Goal: Task Accomplishment & Management: Manage account settings

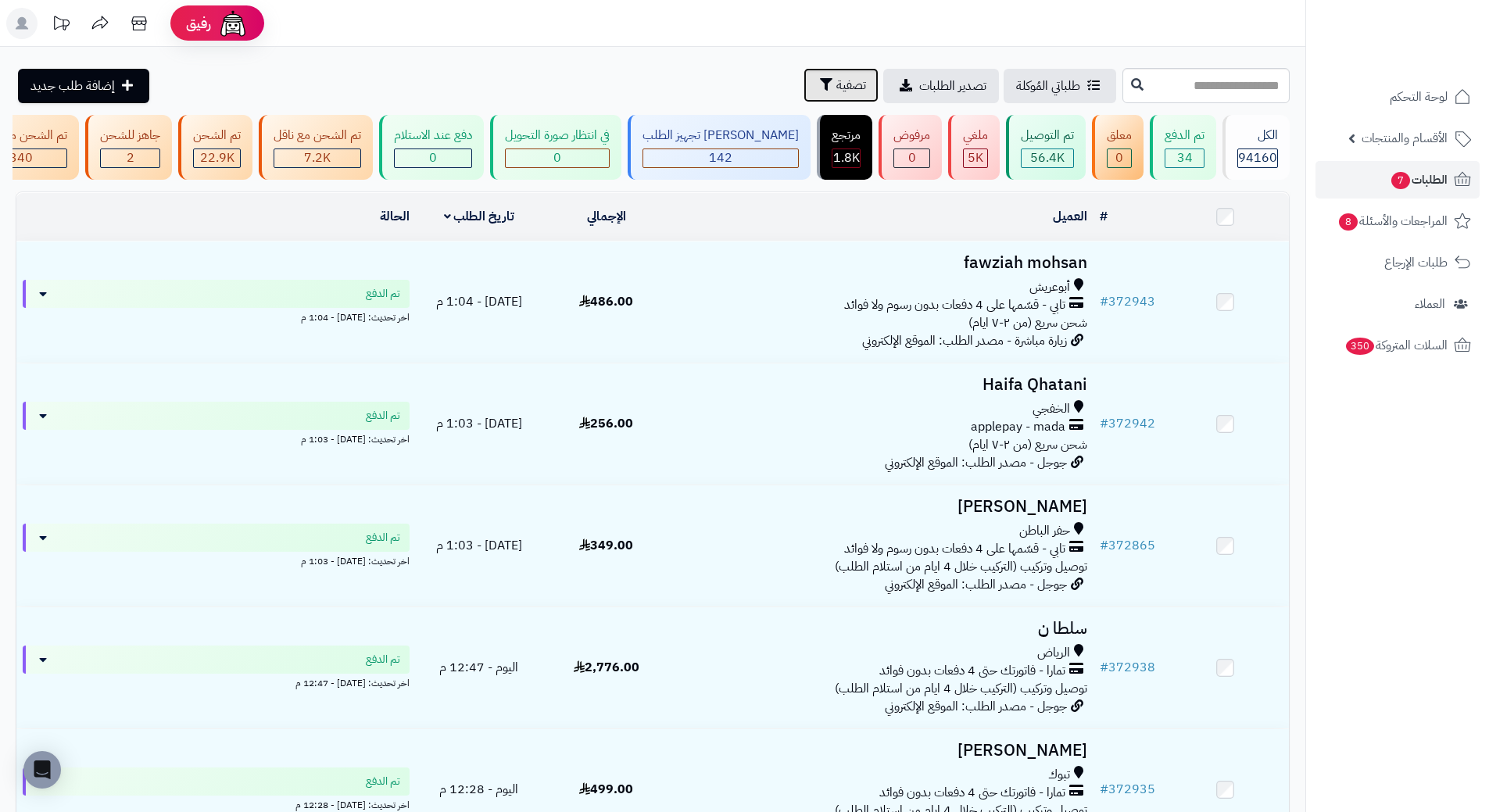
drag, startPoint x: 0, startPoint y: 0, endPoint x: 745, endPoint y: 98, distance: 751.4
click at [803, 98] on button "تصفية" at bounding box center [841, 85] width 75 height 34
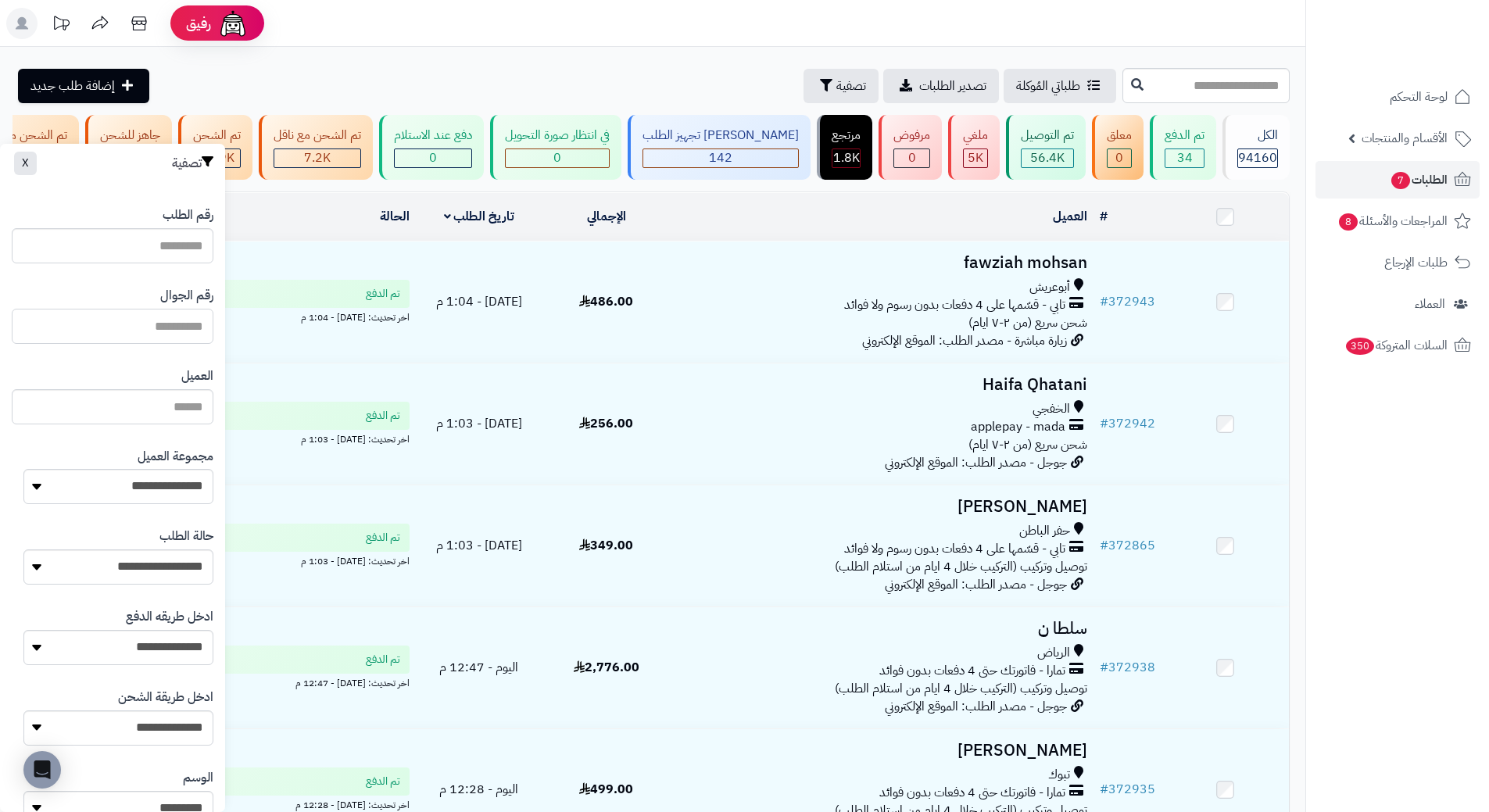
drag, startPoint x: 176, startPoint y: 326, endPoint x: 184, endPoint y: 326, distance: 8.0
click at [176, 326] on input "text" at bounding box center [112, 326] width 202 height 35
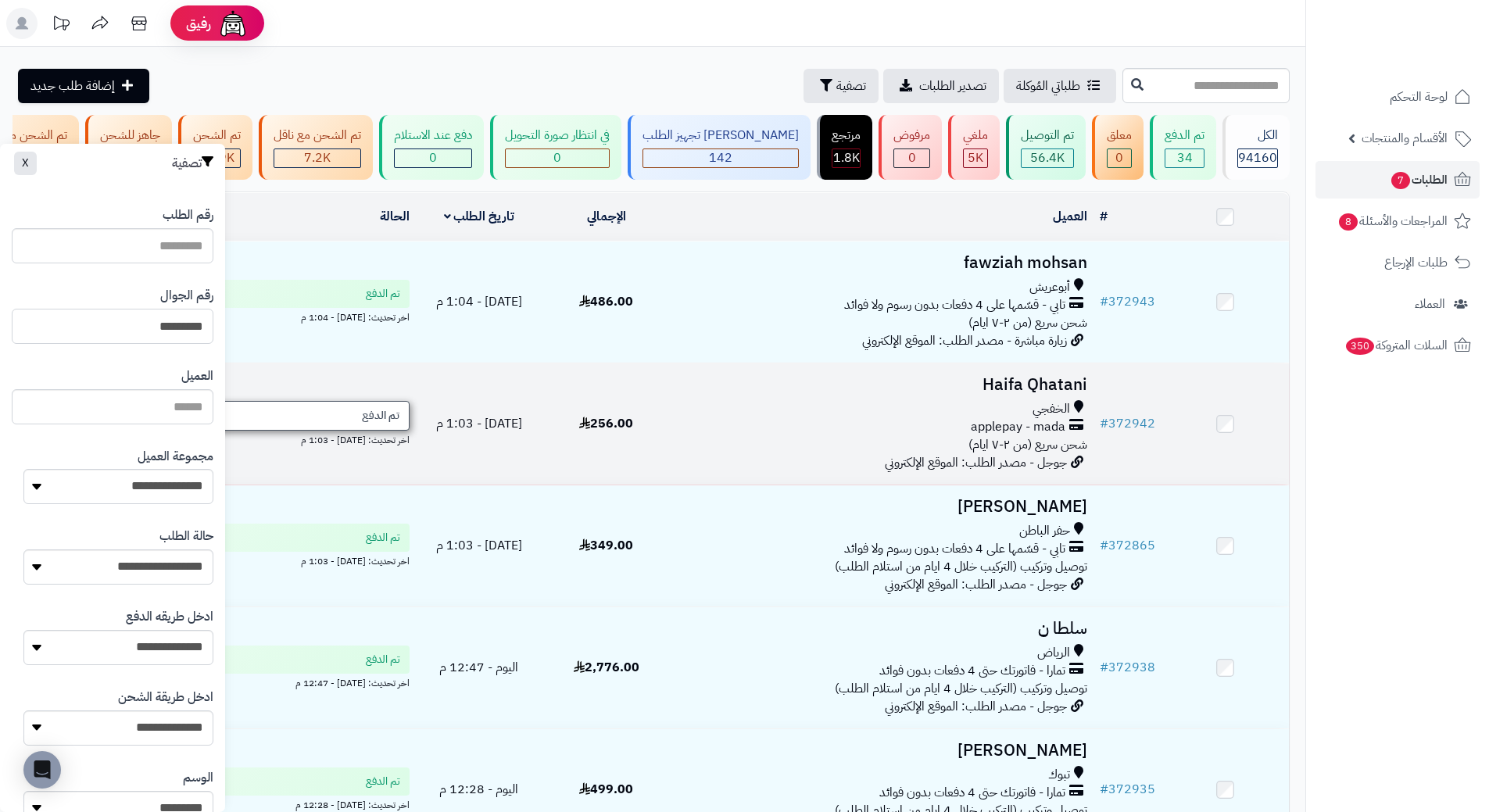
type input "*********"
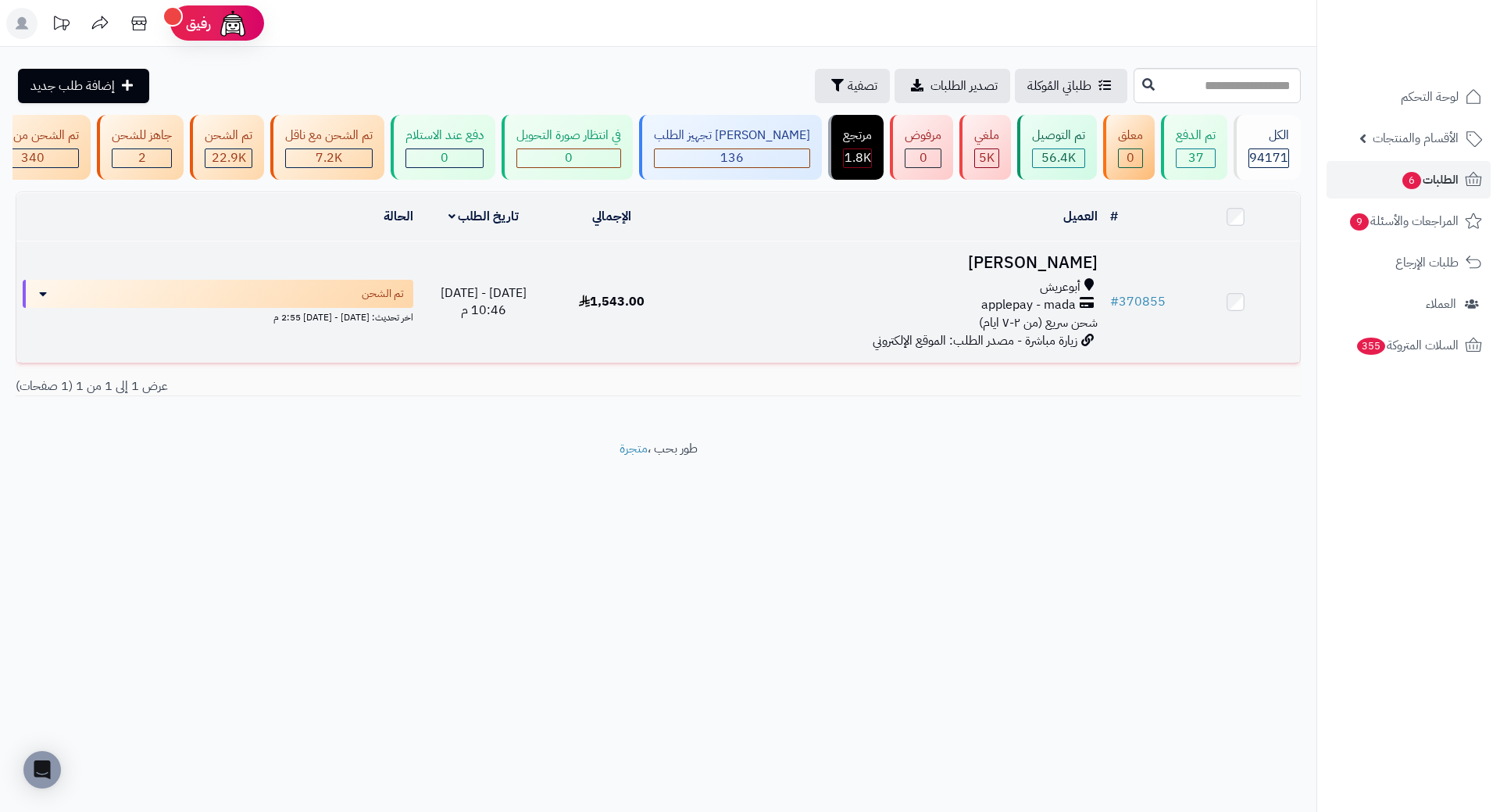
click at [1055, 272] on h3 "وجدان العيسي" at bounding box center [890, 263] width 415 height 18
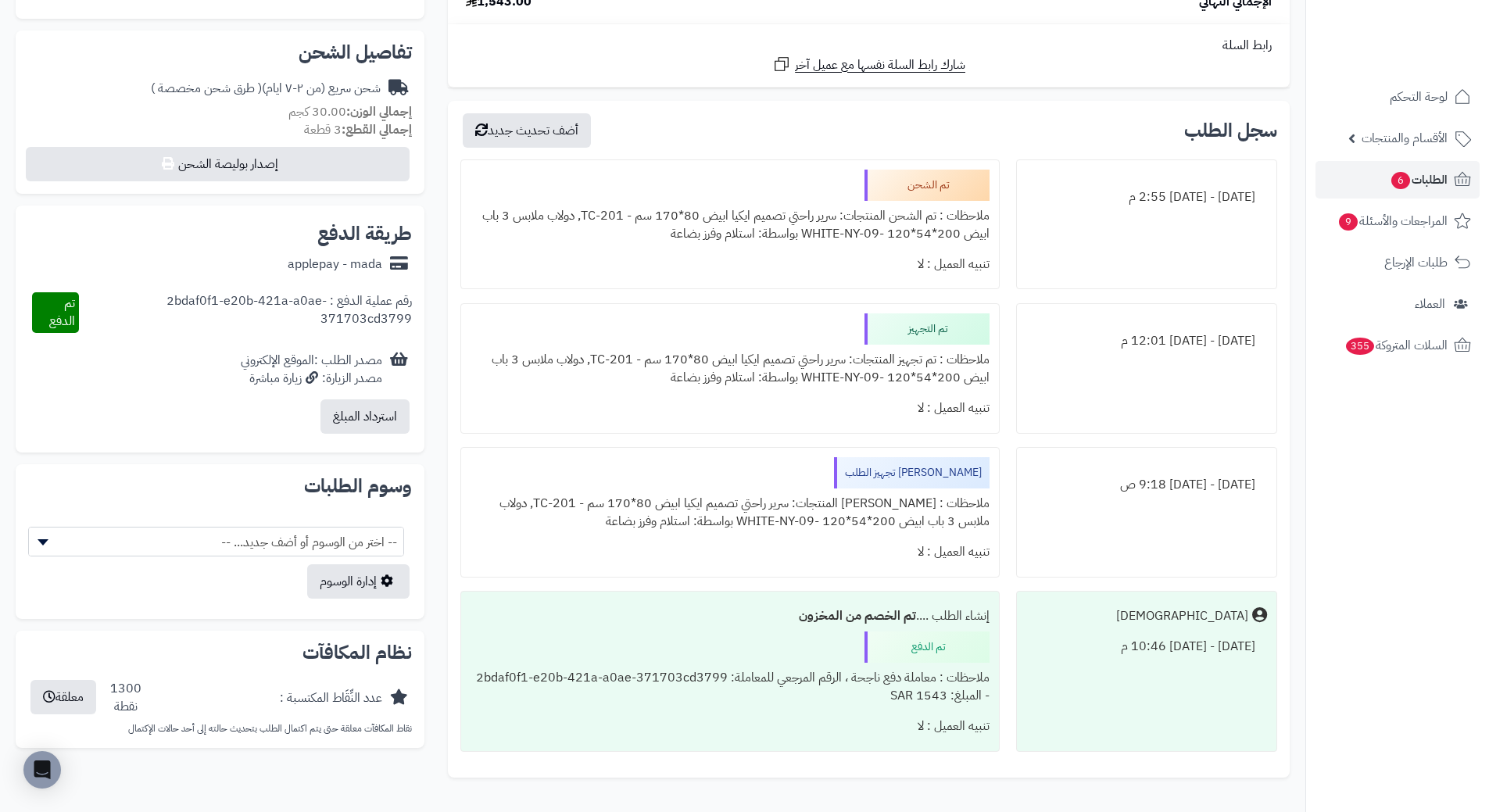
scroll to position [468, 0]
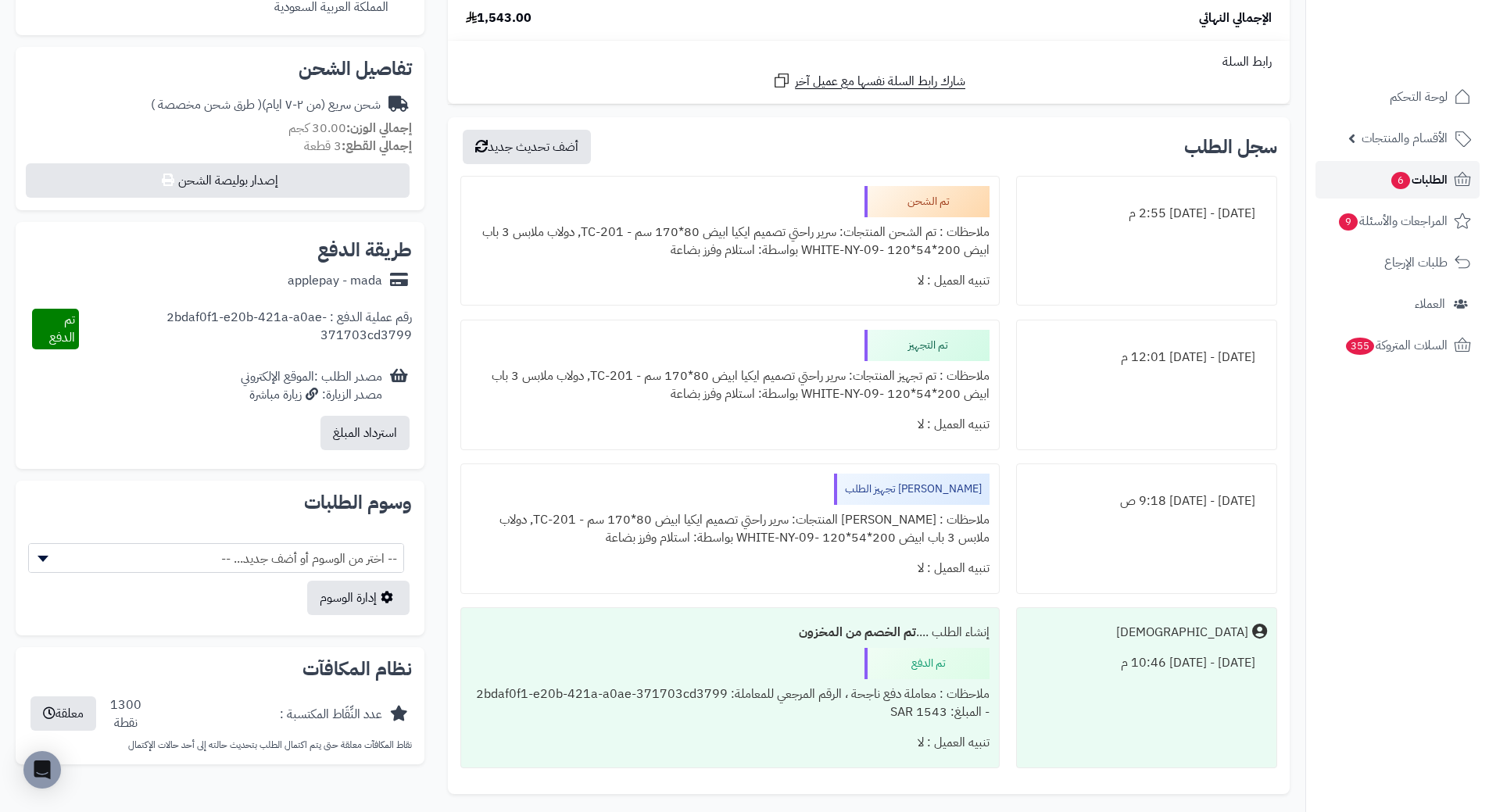
click at [1421, 183] on span "الطلبات 6" at bounding box center [1418, 180] width 58 height 22
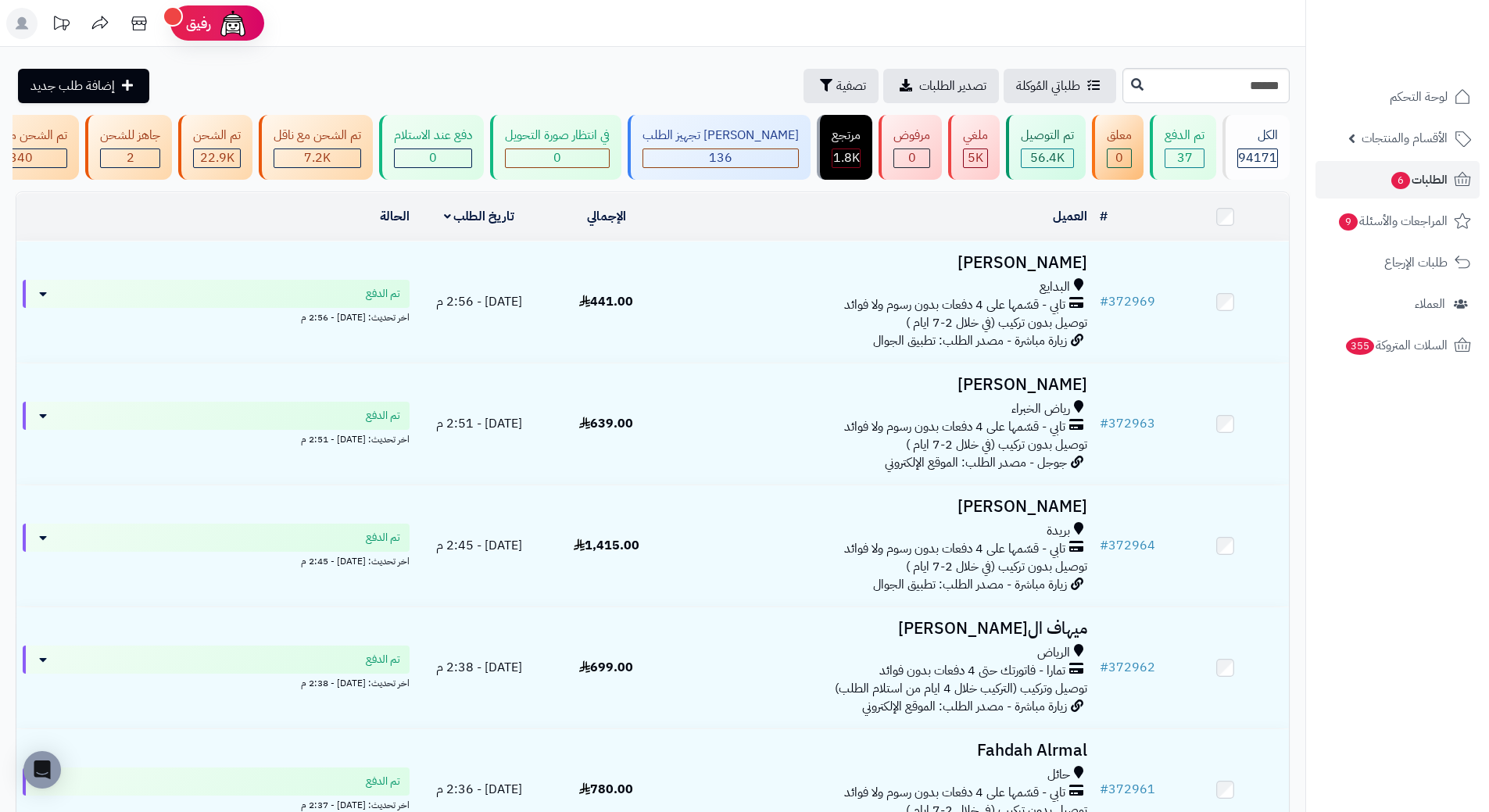
type input "******"
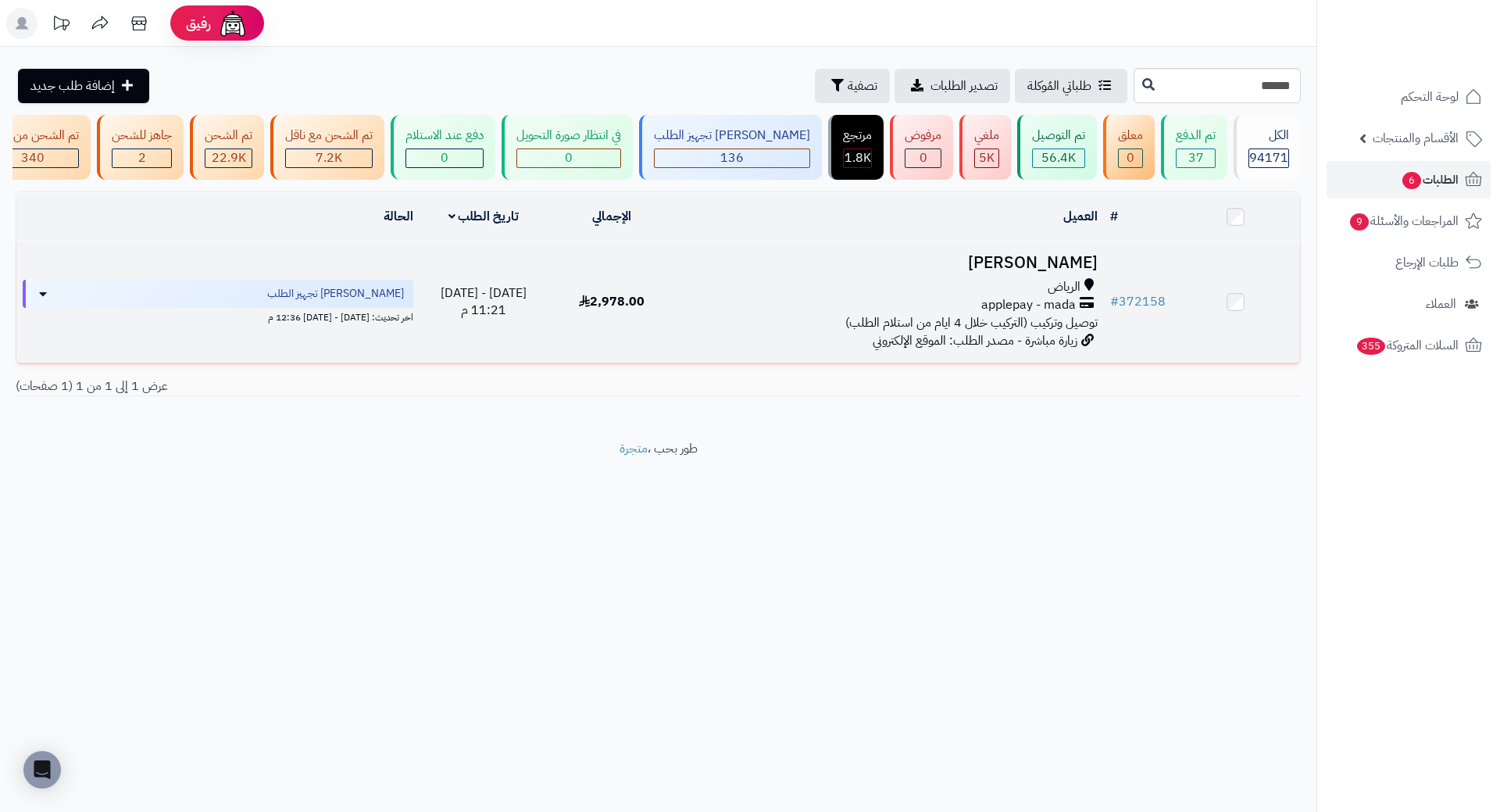
click at [1036, 272] on h3 "[PERSON_NAME]" at bounding box center [890, 263] width 415 height 18
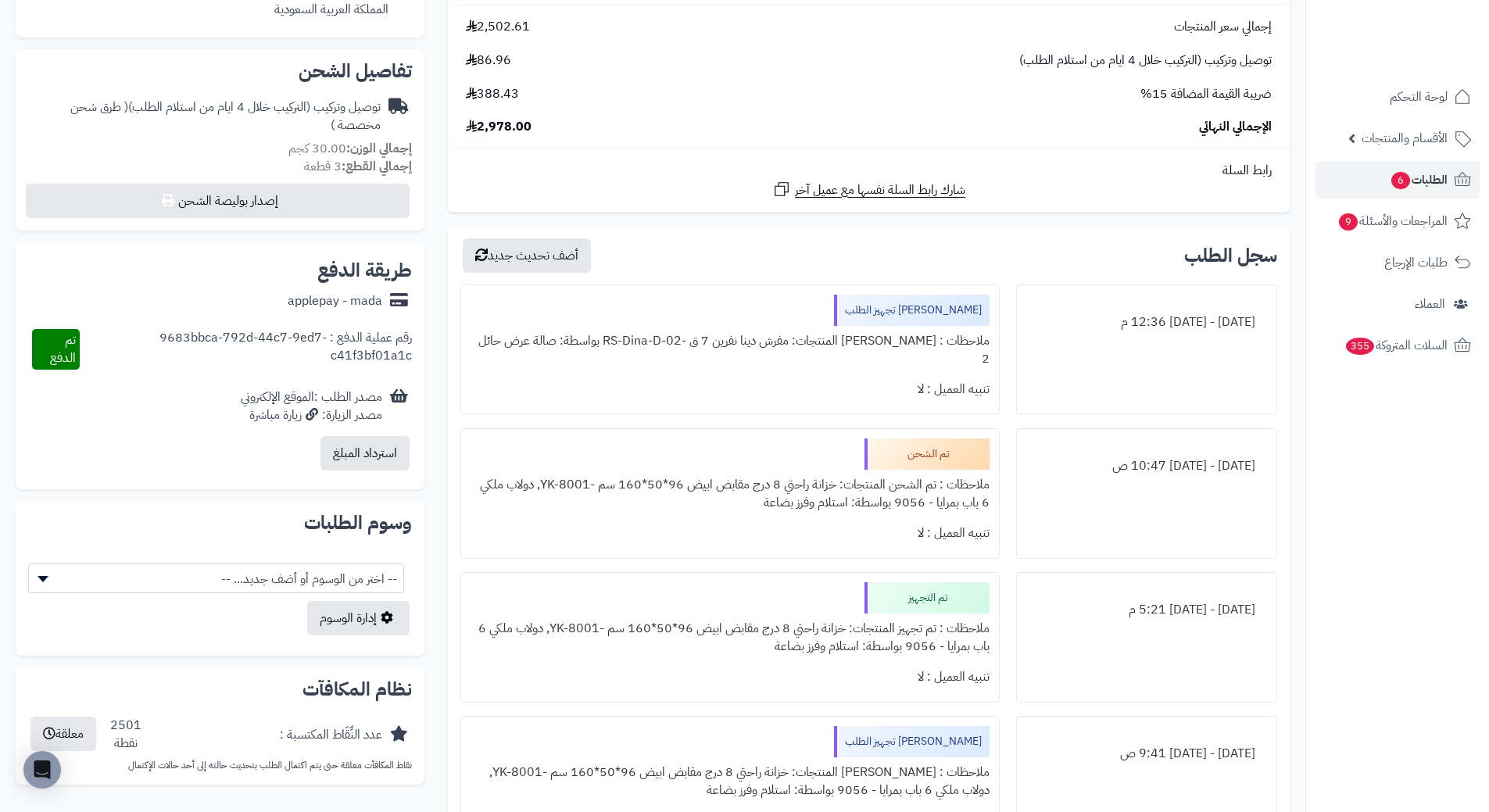
scroll to position [468, 0]
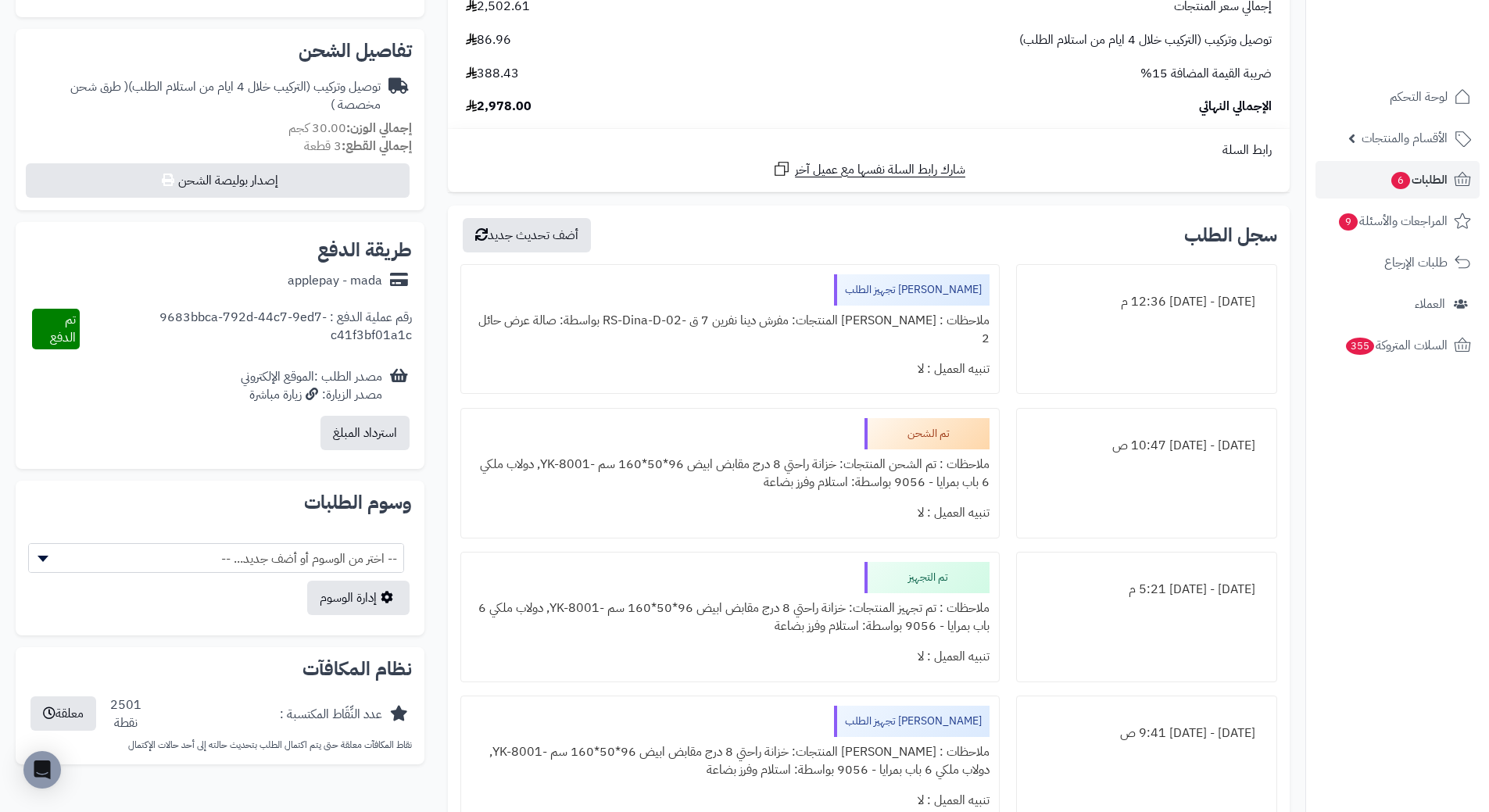
drag, startPoint x: 836, startPoint y: 448, endPoint x: 722, endPoint y: 460, distance: 114.6
click at [722, 460] on div "ملاحظات : تم الشحن المنتجات: خزانة راحتي 8 درج مقابض ابيض 96*50*160 سم -YK-8001…" at bounding box center [729, 473] width 518 height 48
click at [815, 508] on div "تنبيه العميل : لا" at bounding box center [729, 512] width 518 height 30
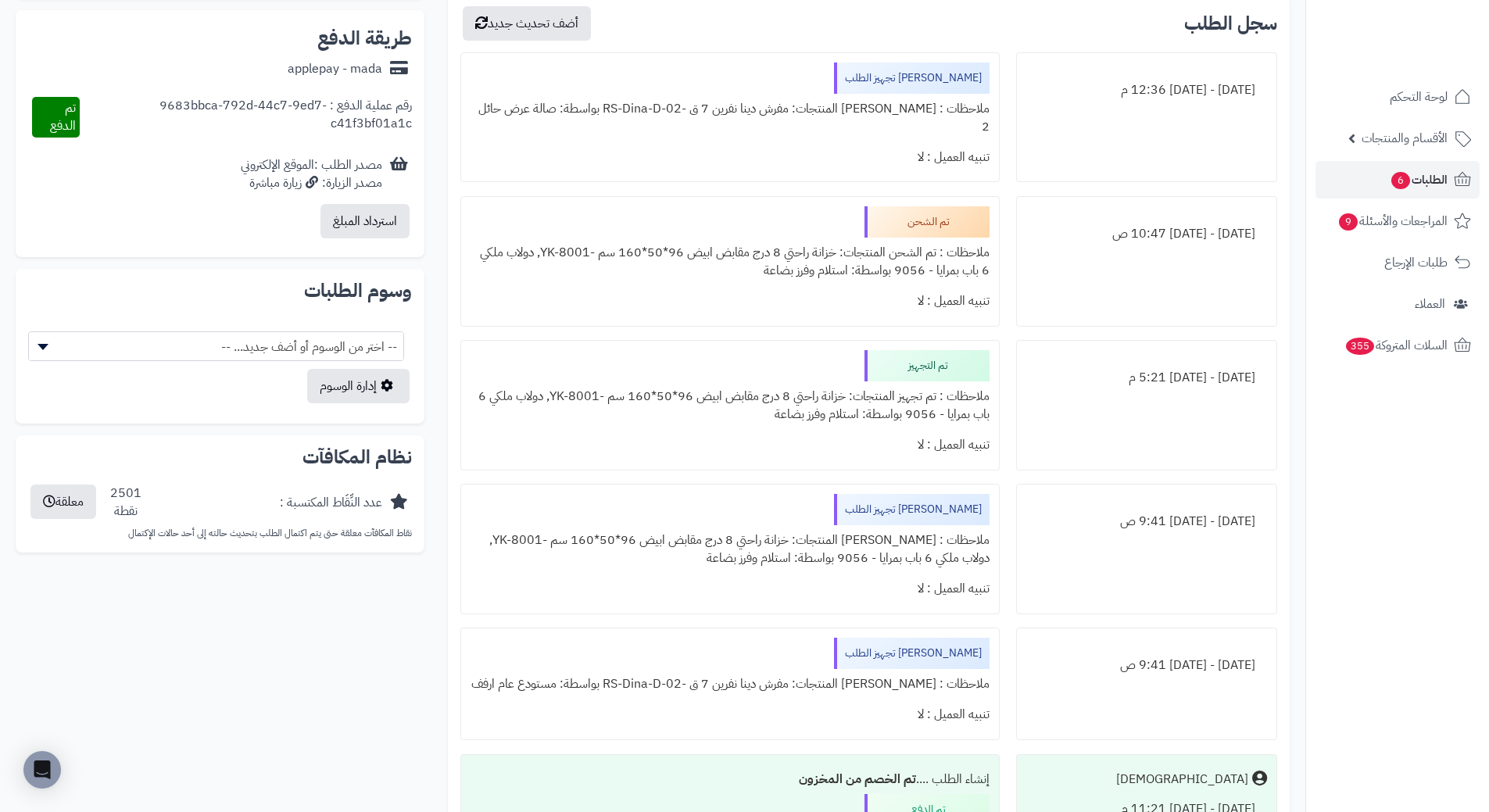
scroll to position [703, 0]
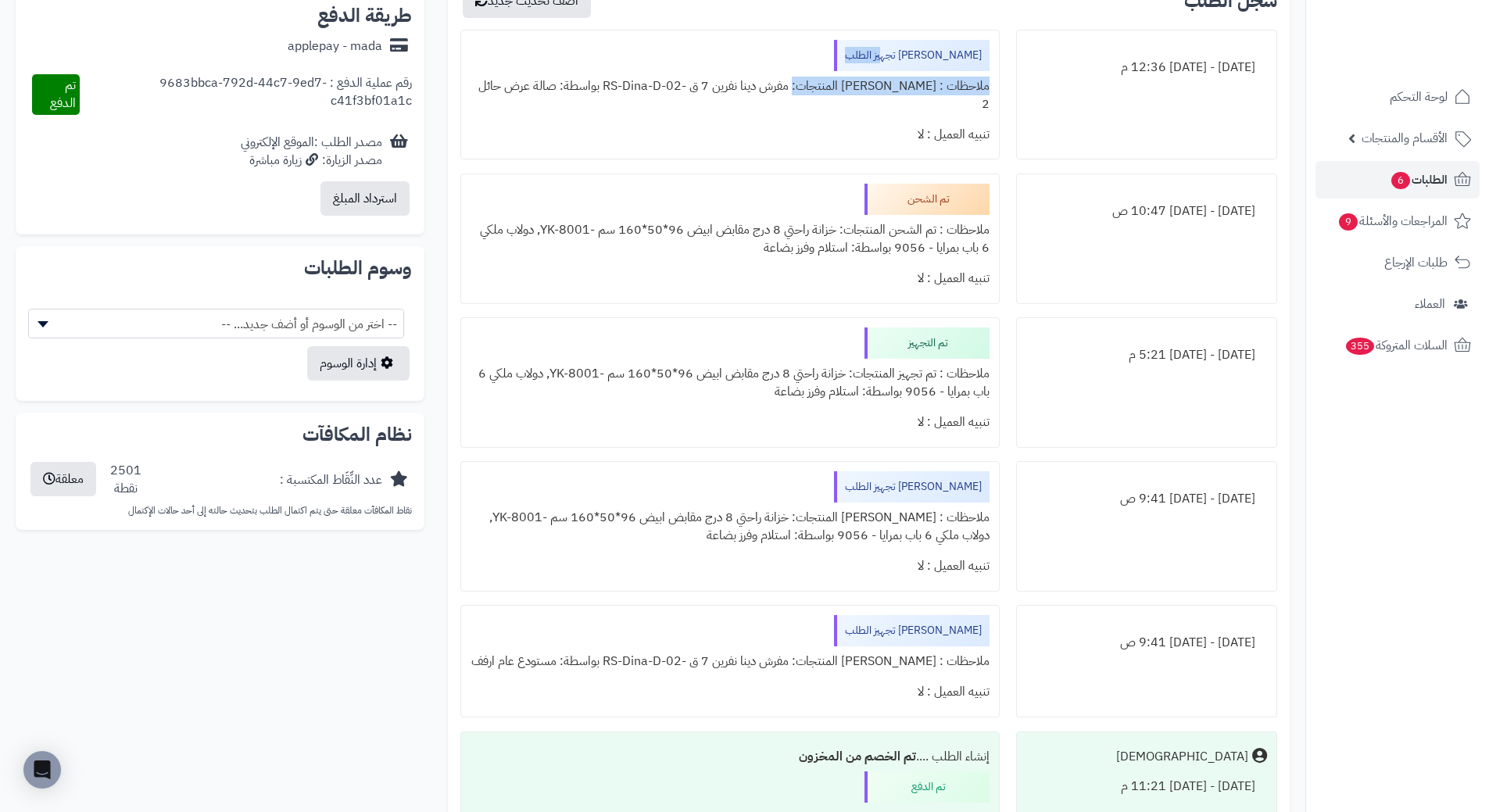
drag, startPoint x: 829, startPoint y: 88, endPoint x: 522, endPoint y: 64, distance: 307.9
click at [522, 64] on div "جاري تجهيز الطلب ملاحظات : جاري تجهيز المنتجات: مفرش دينا نفرين 7 ق -RS-Dina-D-…" at bounding box center [730, 95] width 539 height 131
click at [624, 100] on div "ملاحظات : [PERSON_NAME] المنتجات: مفرش دينا نفرين 7 ق -RS-Dina-D-02 بواسطة: صال…" at bounding box center [729, 95] width 518 height 48
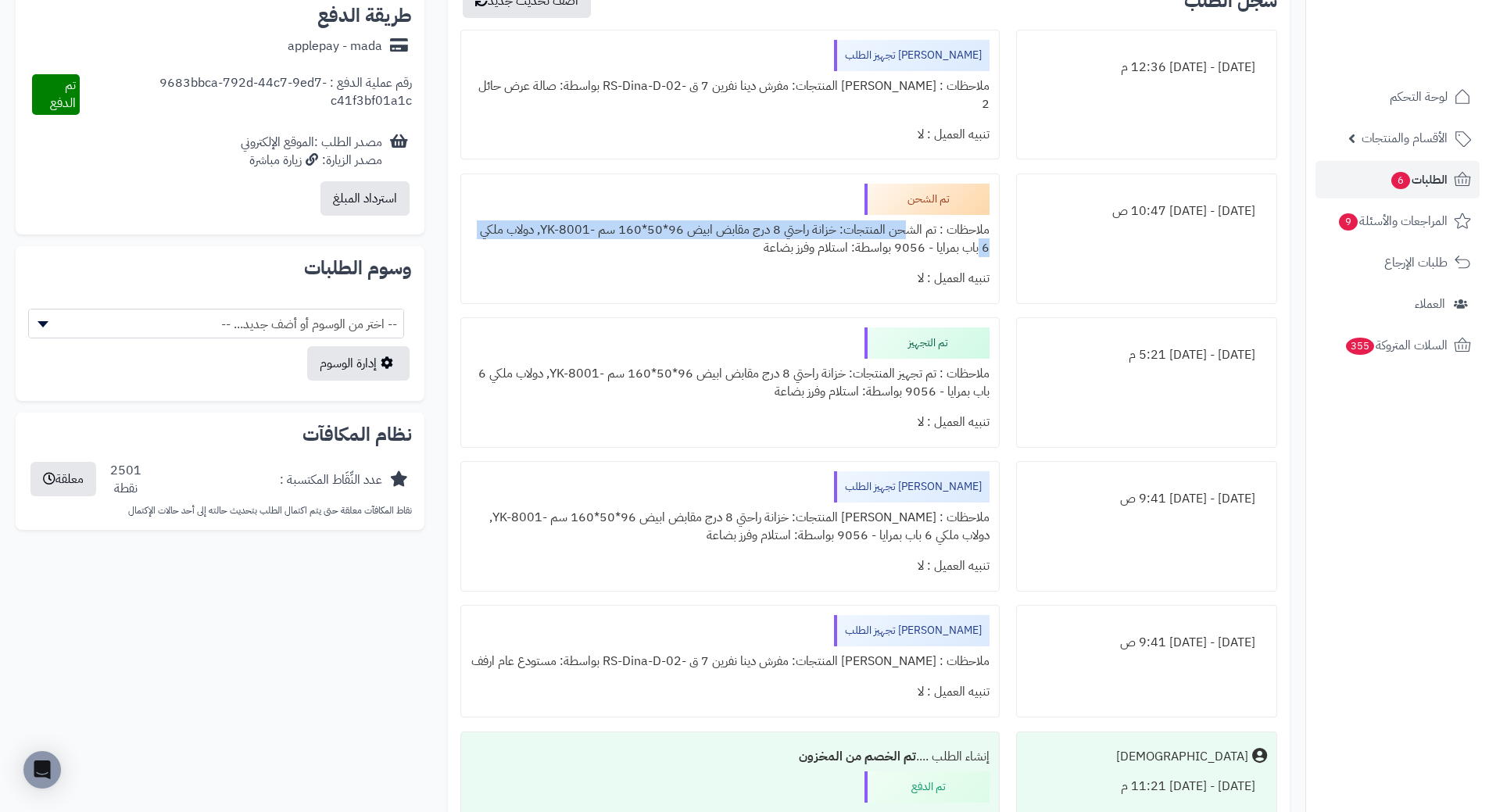
drag, startPoint x: 903, startPoint y: 210, endPoint x: 450, endPoint y: 211, distance: 453.0
click at [450, 211] on div "سجل الطلب أضف تحديث جديد [DATE] - [DATE] 12:36 م جاري تجهيز الطلب ملاحظات : جار…" at bounding box center [869, 445] width 842 height 947
click at [700, 264] on div "تنبيه العميل : لا" at bounding box center [729, 278] width 518 height 30
drag, startPoint x: 917, startPoint y: 219, endPoint x: 593, endPoint y: 233, distance: 324.3
click at [593, 233] on div "ملاحظات : تم الشحن المنتجات: خزانة راحتي 8 درج مقابض ابيض 96*50*160 سم -YK-8001…" at bounding box center [729, 238] width 518 height 48
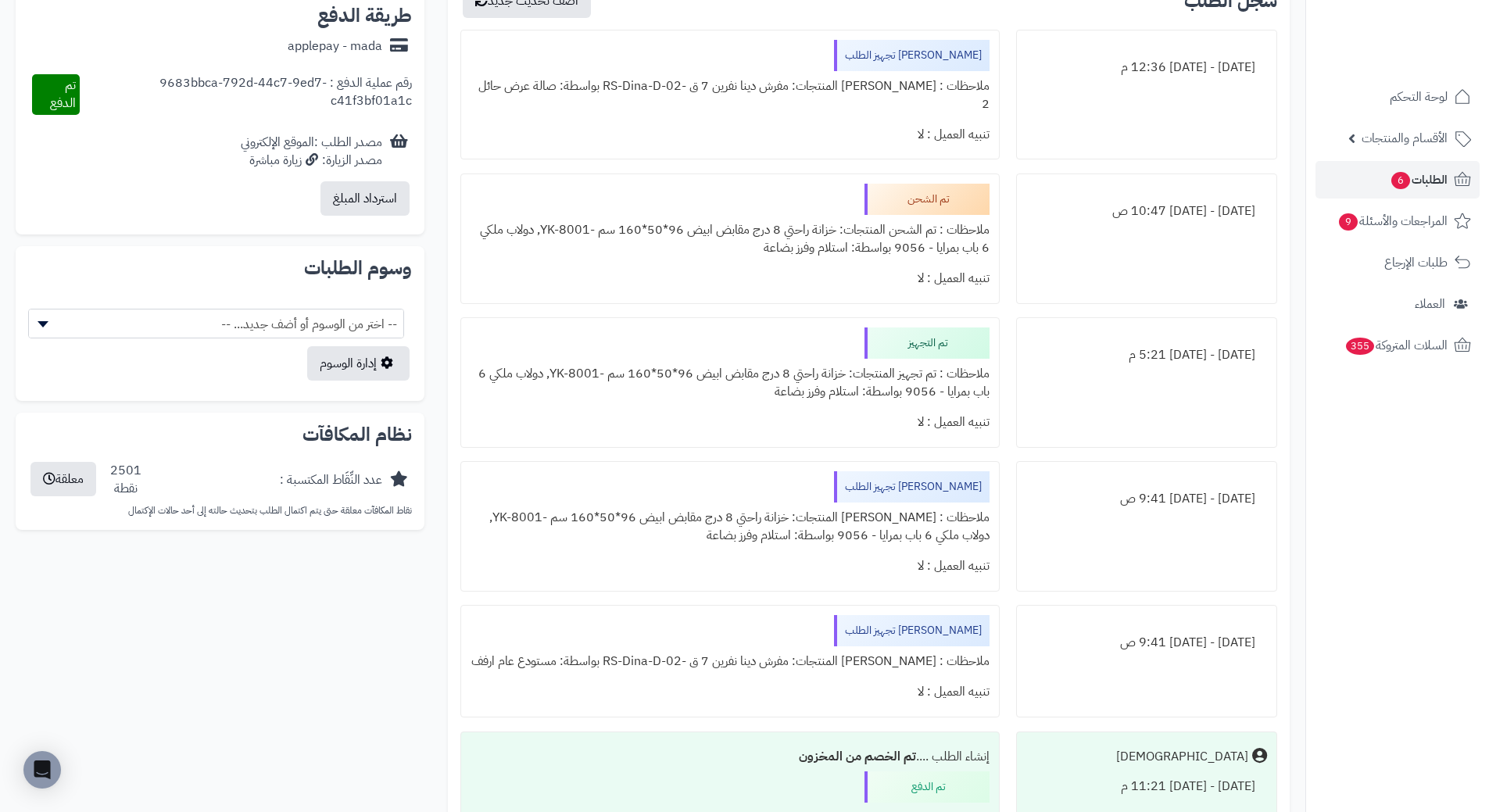
click at [662, 266] on div "تنبيه العميل : لا" at bounding box center [729, 278] width 518 height 30
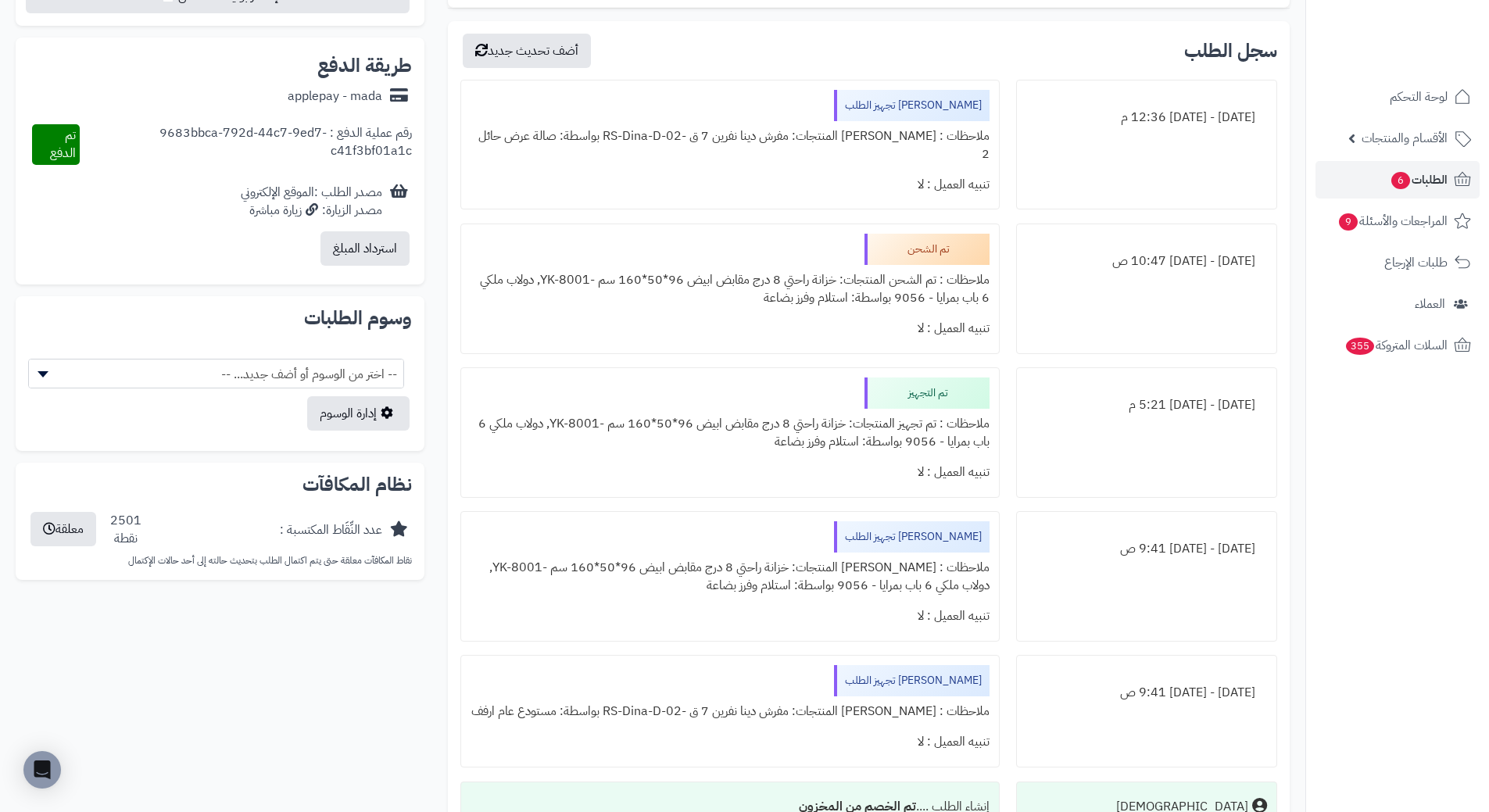
scroll to position [625, 0]
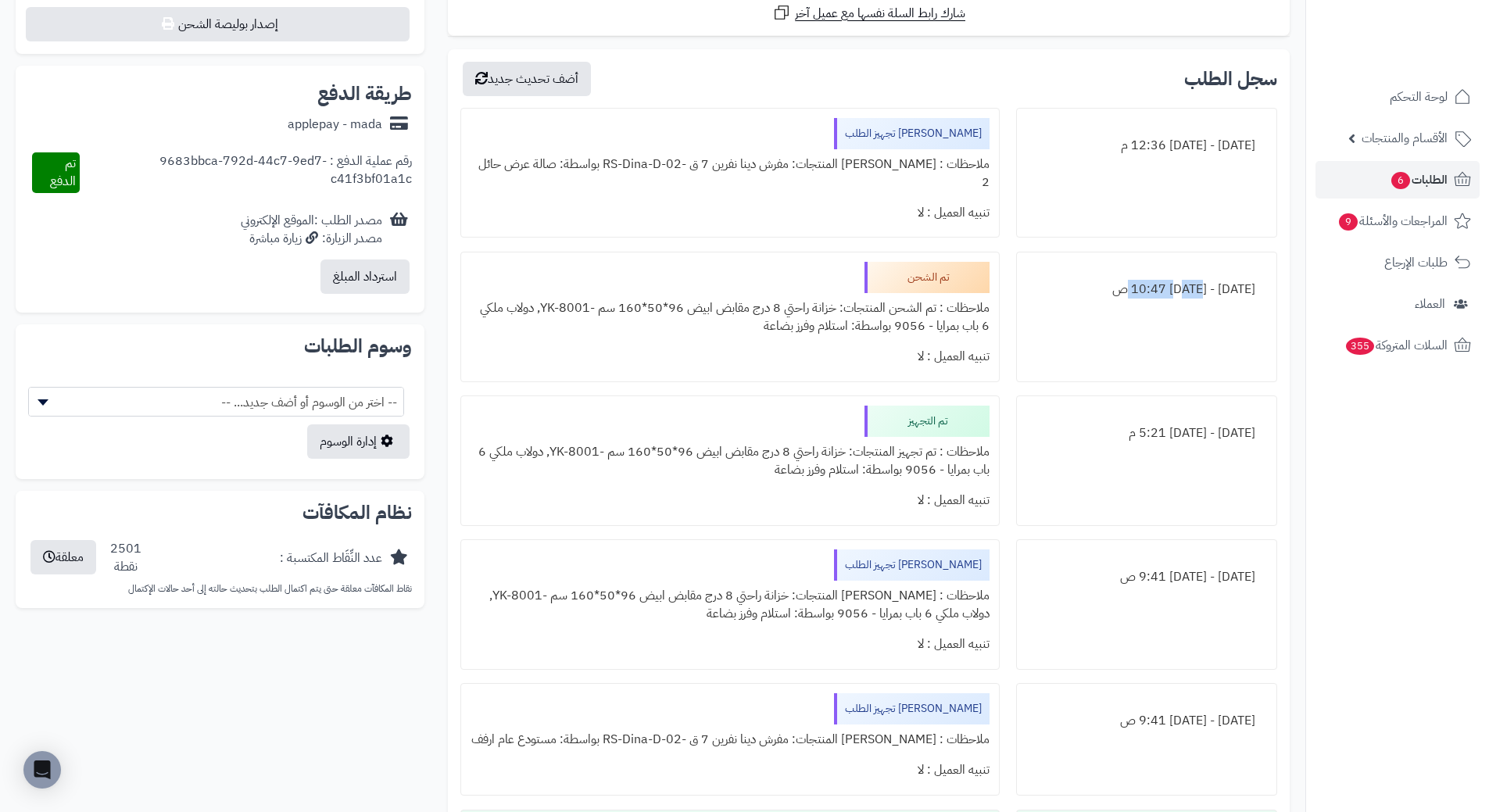
drag, startPoint x: 1201, startPoint y: 275, endPoint x: 1131, endPoint y: 272, distance: 70.1
click at [1131, 274] on div "[DATE] - [DATE] 10:47 ص" at bounding box center [1146, 289] width 241 height 30
click at [1108, 299] on div "[DATE] - [DATE] 10:47 ص" at bounding box center [1147, 317] width 261 height 131
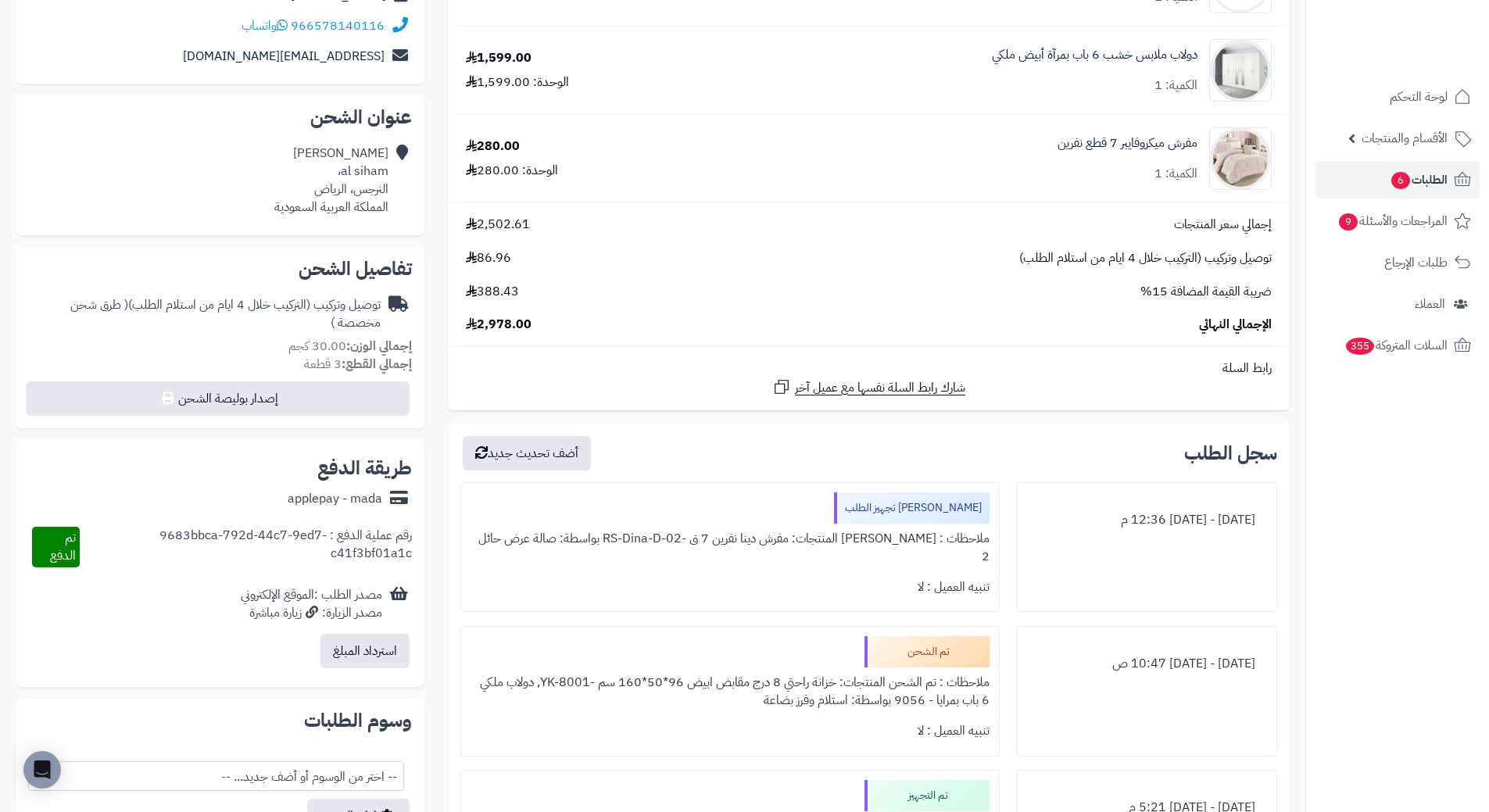
scroll to position [234, 0]
